Goal: Information Seeking & Learning: Learn about a topic

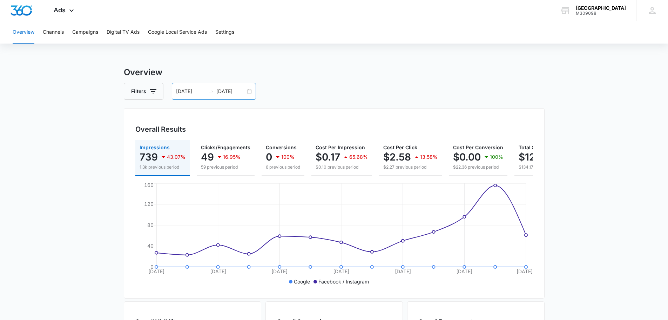
click at [250, 90] on div "[DATE] [DATE]" at bounding box center [214, 91] width 84 height 17
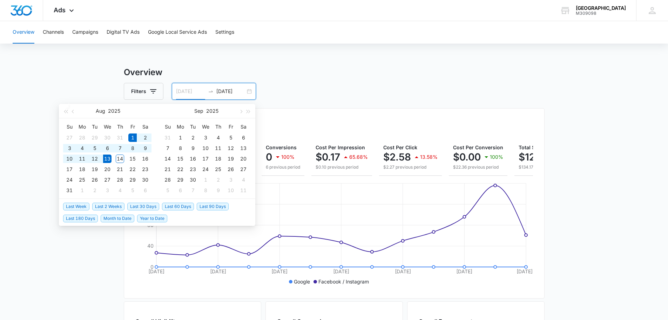
type input "[DATE]"
click at [117, 218] on span "Month to Date" at bounding box center [118, 218] width 34 height 8
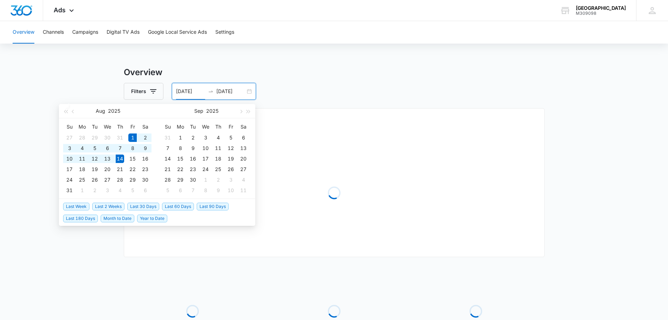
type input "[DATE]"
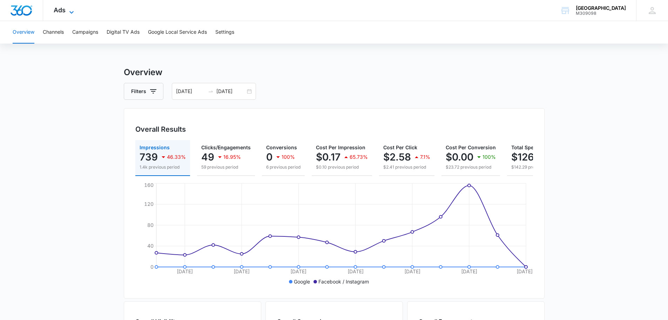
click at [70, 12] on icon at bounding box center [71, 12] width 4 height 2
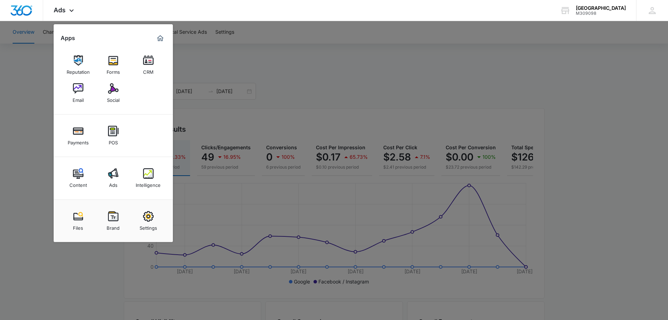
click at [239, 71] on div at bounding box center [334, 160] width 668 height 320
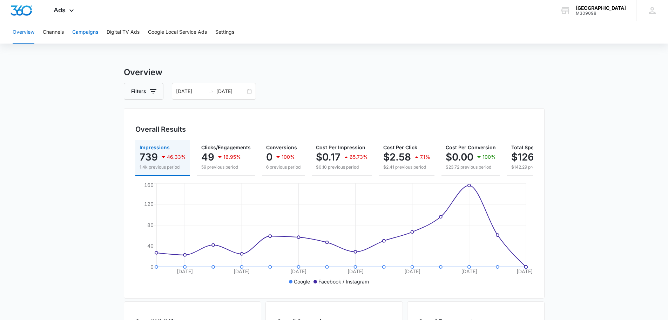
click at [81, 29] on button "Campaigns" at bounding box center [85, 32] width 26 height 22
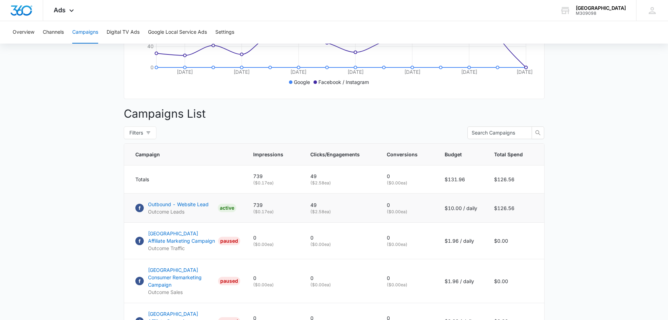
scroll to position [200, 0]
click at [179, 207] on p "Outbound - Website Lead" at bounding box center [178, 203] width 61 height 7
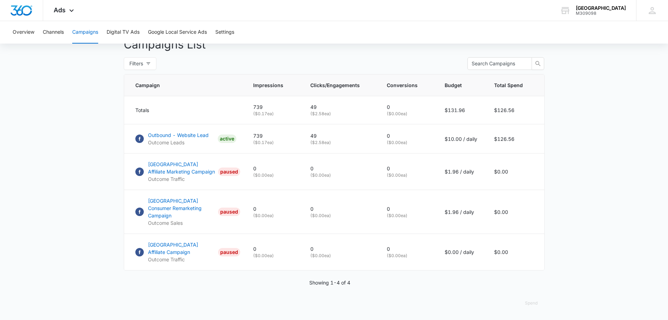
scroll to position [0, 0]
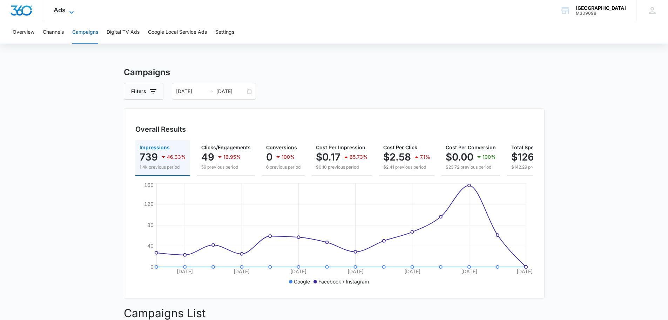
click at [73, 8] on icon at bounding box center [71, 12] width 8 height 8
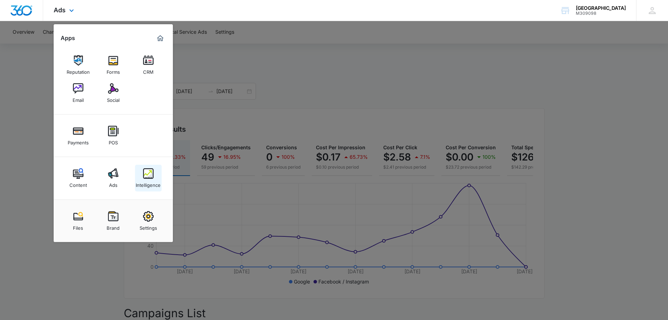
click at [150, 179] on div "Intelligence" at bounding box center [148, 183] width 25 height 9
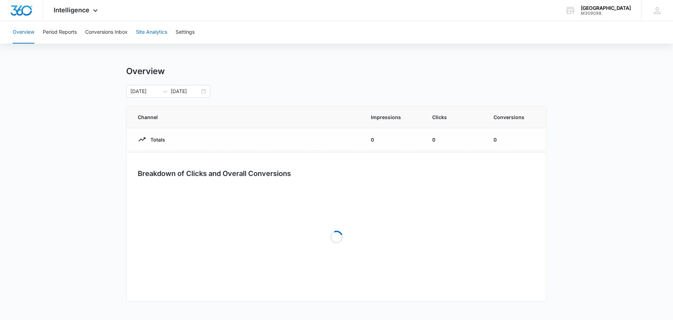
click at [149, 34] on button "Site Analytics" at bounding box center [151, 32] width 31 height 22
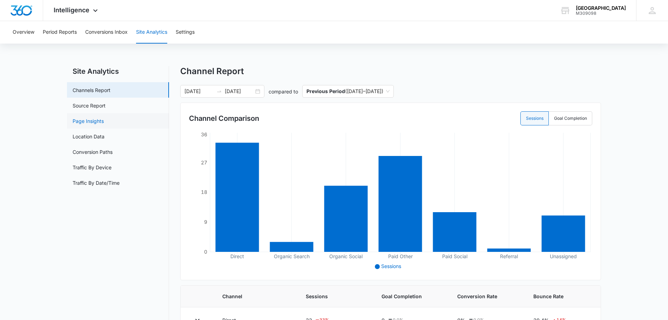
click at [95, 123] on link "Page Insights" at bounding box center [88, 120] width 31 height 7
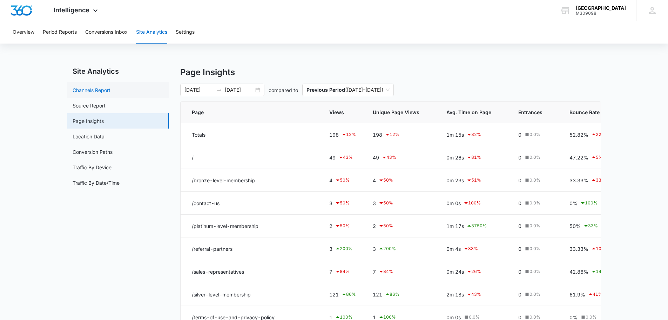
click at [106, 90] on link "Channels Report" at bounding box center [92, 89] width 38 height 7
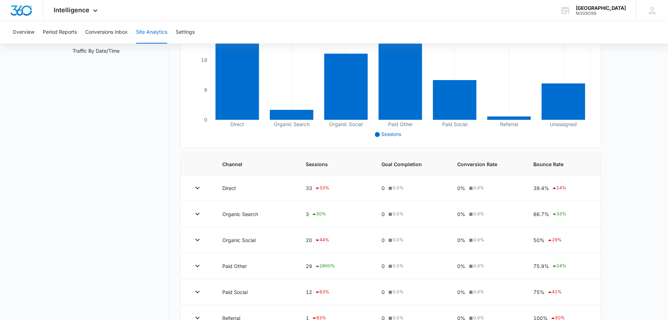
scroll to position [177, 0]
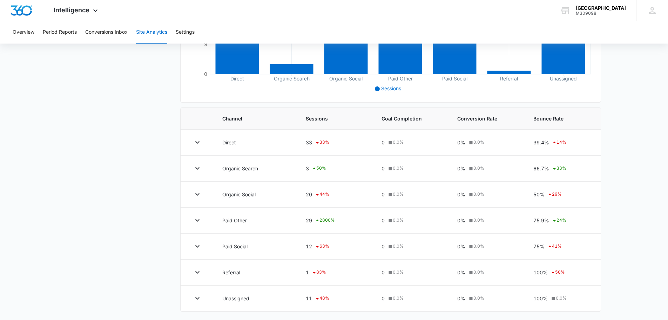
drag, startPoint x: 173, startPoint y: 213, endPoint x: 175, endPoint y: 233, distance: 19.7
click at [175, 233] on div "Site Analytics Channels Report Source Report Page Insights Location Data Conver…" at bounding box center [334, 99] width 534 height 423
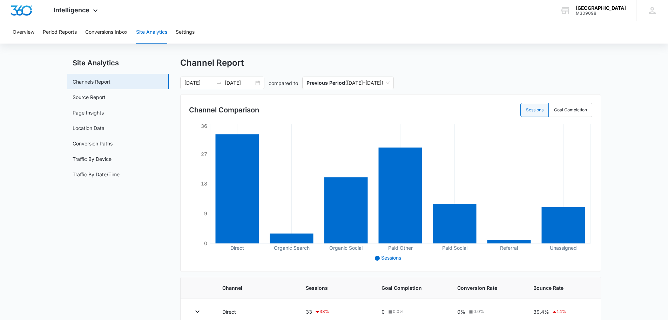
scroll to position [0, 0]
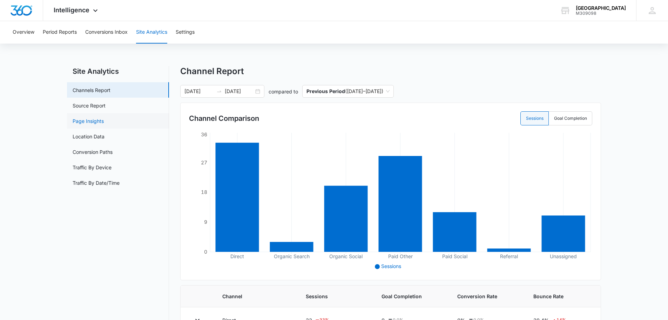
click at [96, 121] on link "Page Insights" at bounding box center [88, 120] width 31 height 7
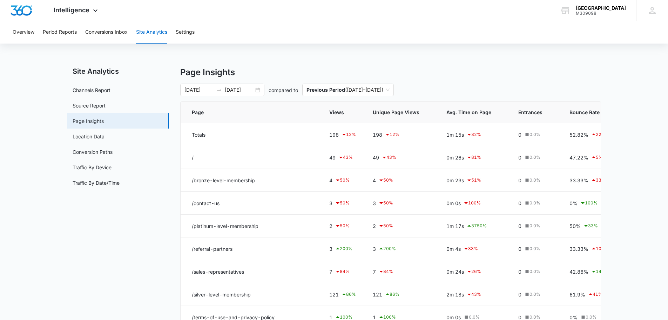
click at [340, 111] on span "Views" at bounding box center [337, 111] width 16 height 7
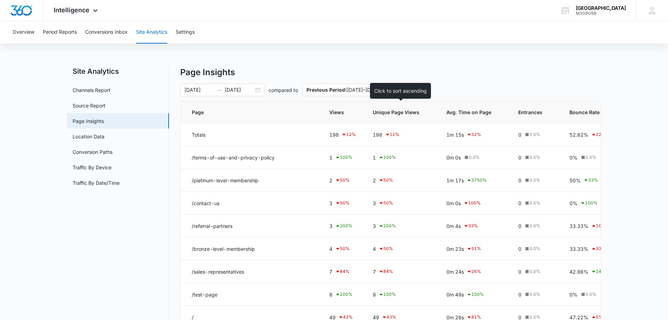
click at [392, 113] on span "Unique Page Views" at bounding box center [396, 111] width 47 height 7
click at [396, 112] on span "Unique Page Views" at bounding box center [396, 111] width 47 height 7
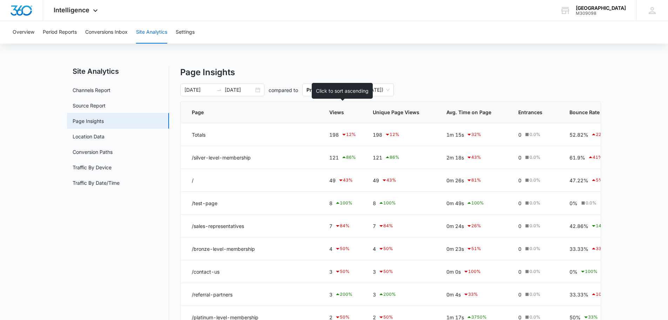
click at [338, 113] on span "Views" at bounding box center [337, 111] width 16 height 7
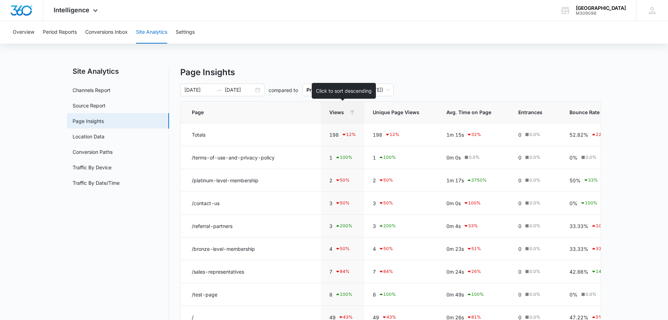
click at [338, 113] on span "Views" at bounding box center [337, 111] width 16 height 7
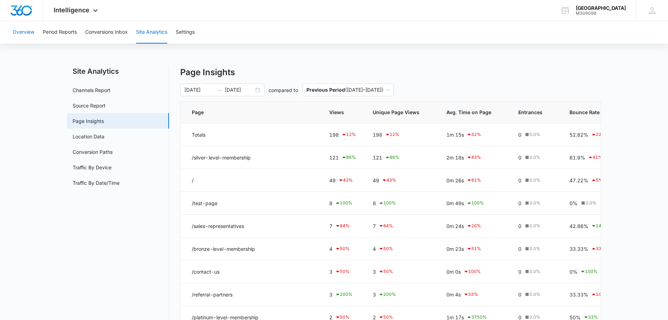
click at [24, 35] on button "Overview" at bounding box center [24, 32] width 22 height 22
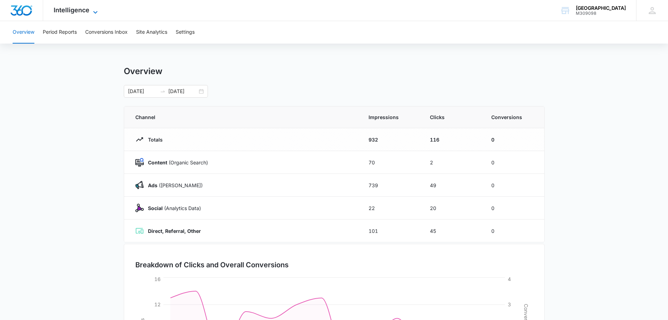
click at [93, 11] on icon at bounding box center [95, 12] width 8 height 8
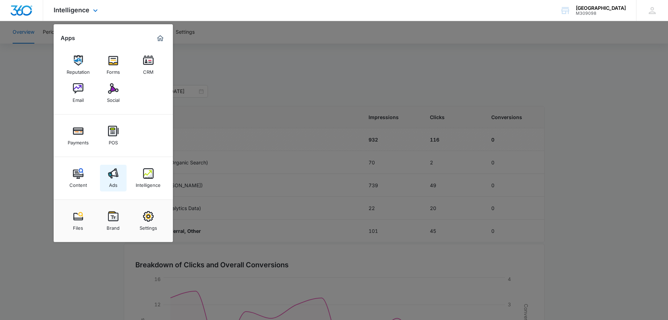
click at [112, 173] on img at bounding box center [113, 173] width 11 height 11
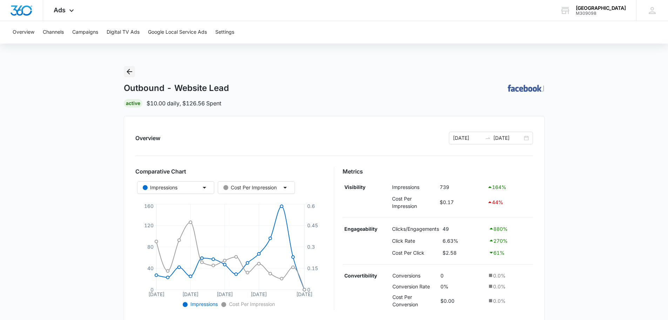
click at [131, 72] on icon "Back" at bounding box center [130, 72] width 6 height 6
